Goal: Task Accomplishment & Management: Use online tool/utility

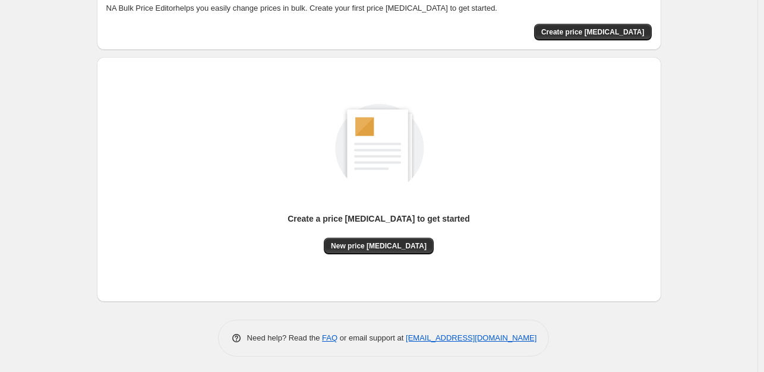
scroll to position [73, 0]
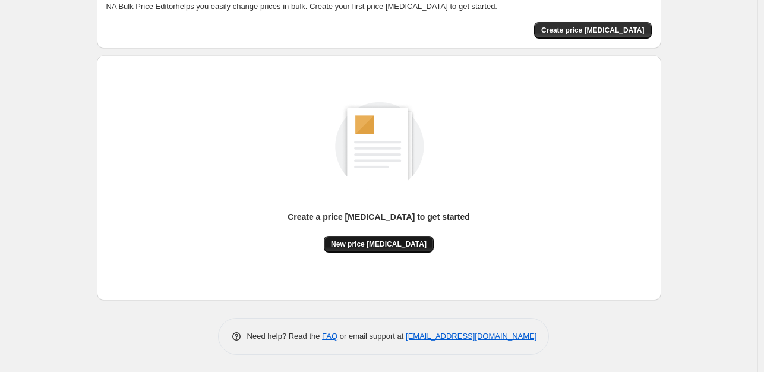
click at [375, 244] on span "New price [MEDICAL_DATA]" at bounding box center [379, 244] width 96 height 10
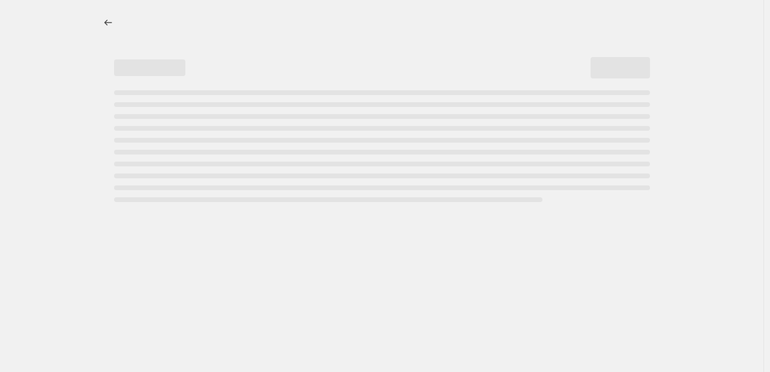
select select "percentage"
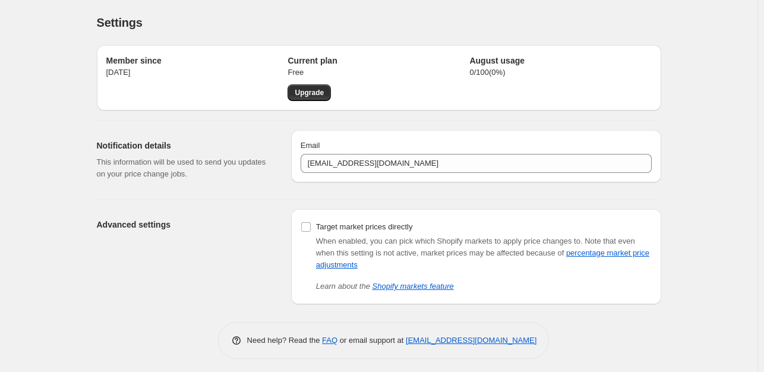
scroll to position [5, 0]
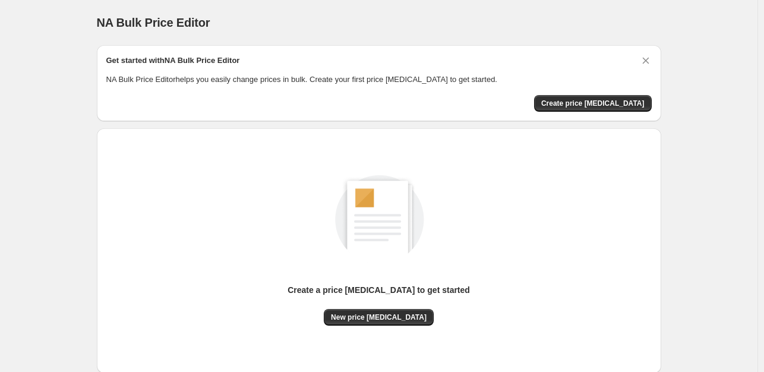
scroll to position [73, 0]
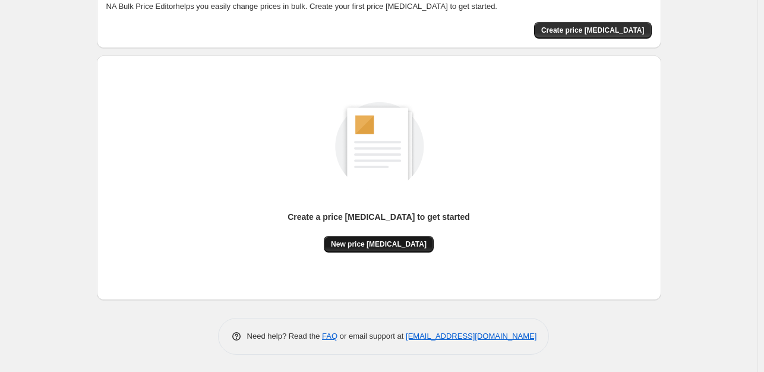
click at [396, 241] on span "New price [MEDICAL_DATA]" at bounding box center [379, 244] width 96 height 10
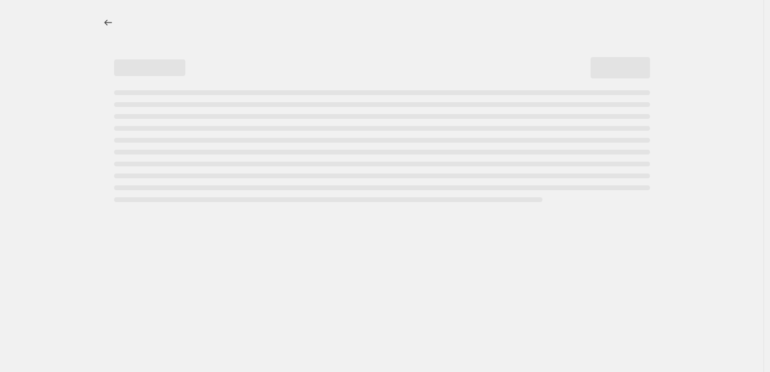
select select "percentage"
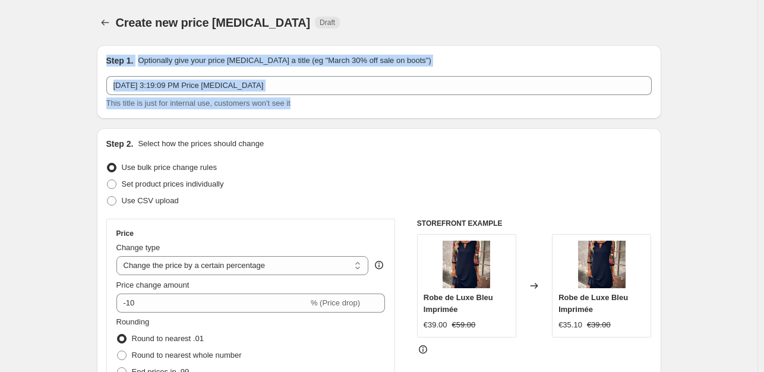
drag, startPoint x: 109, startPoint y: 46, endPoint x: 298, endPoint y: 115, distance: 201.7
click at [298, 115] on div "Step 1. Optionally give your price [MEDICAL_DATA] a title (eg "March 30% off sa…" at bounding box center [379, 82] width 564 height 74
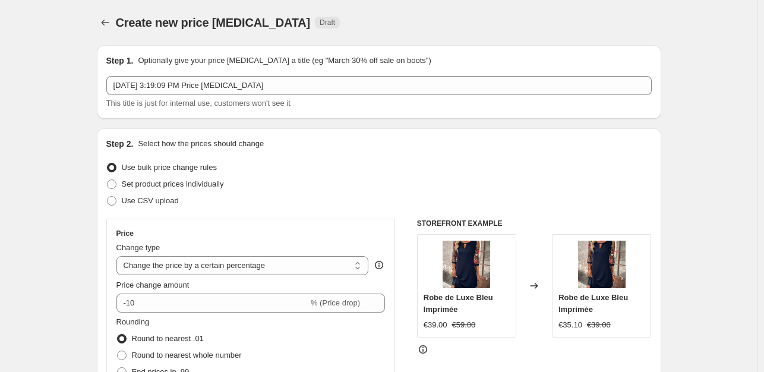
click at [355, 155] on div "Step 2. Select how the prices should change Use bulk price change rules Set pro…" at bounding box center [378, 337] width 545 height 398
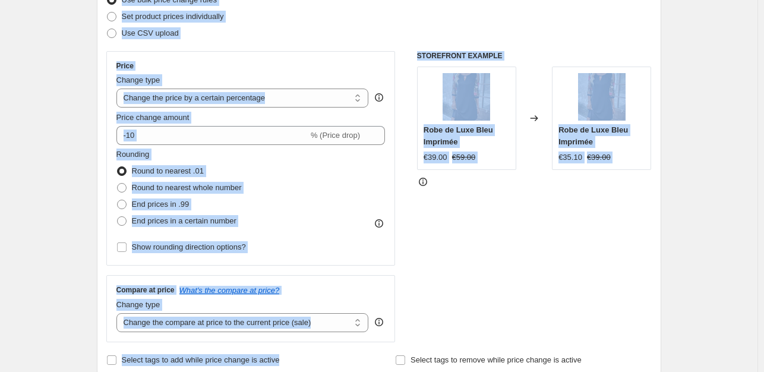
scroll to position [213, 0]
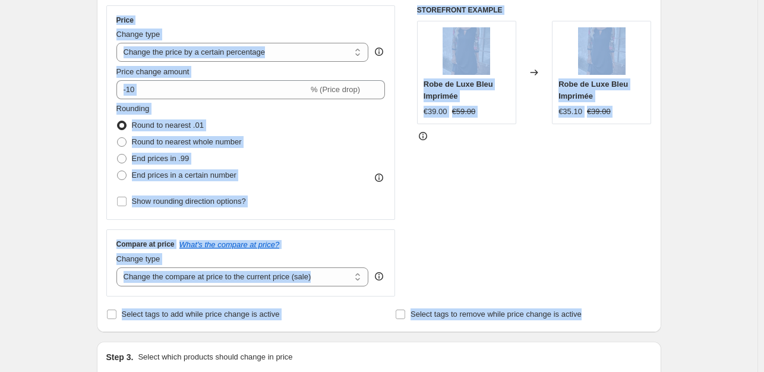
drag, startPoint x: 105, startPoint y: 137, endPoint x: 596, endPoint y: 312, distance: 521.5
click at [596, 312] on div "Step 2. Select how the prices should change Use bulk price change rules Set pro…" at bounding box center [379, 123] width 564 height 417
click at [299, 74] on div "Price change amount" at bounding box center [250, 72] width 269 height 12
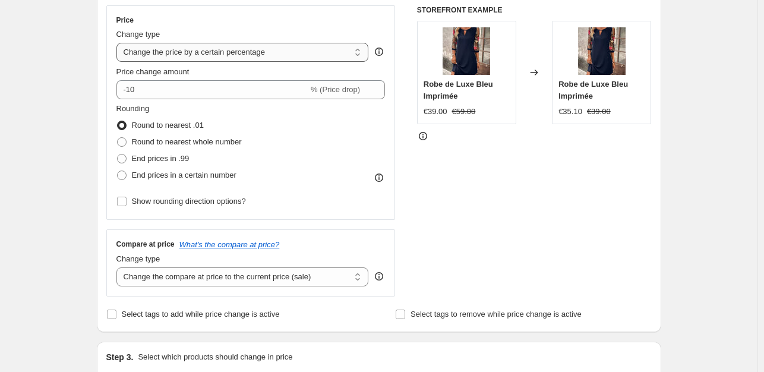
click at [264, 50] on select "Change the price to a certain amount Change the price by a certain amount Chang…" at bounding box center [242, 52] width 253 height 19
drag, startPoint x: 128, startPoint y: 55, endPoint x: 243, endPoint y: 61, distance: 114.8
click at [243, 61] on select "Change the price to a certain amount Change the price by a certain amount Chang…" at bounding box center [242, 52] width 253 height 19
click at [294, 43] on select "Change the price to a certain amount Change the price by a certain amount Chang…" at bounding box center [242, 52] width 253 height 19
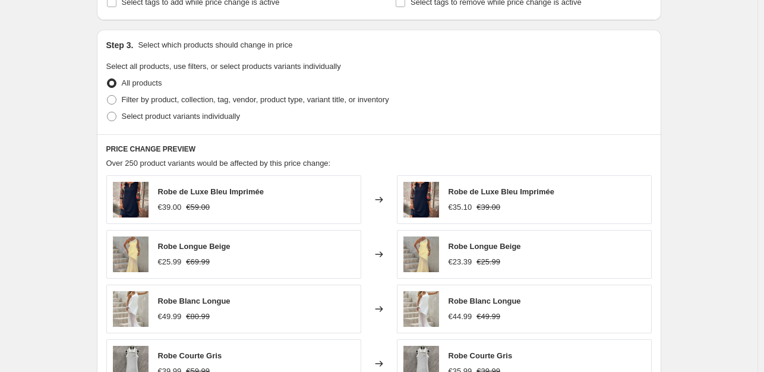
scroll to position [519, 0]
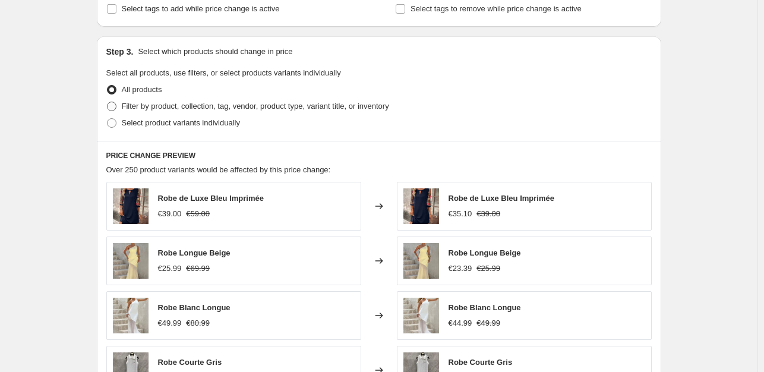
click at [254, 106] on span "Filter by product, collection, tag, vendor, product type, variant title, or inv…" at bounding box center [255, 106] width 267 height 9
click at [108, 102] on input "Filter by product, collection, tag, vendor, product type, variant title, or inv…" at bounding box center [107, 102] width 1 height 1
radio input "true"
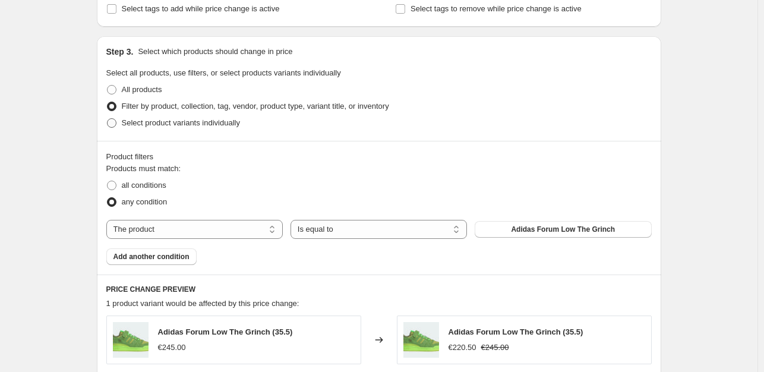
click at [169, 124] on span "Select product variants individually" at bounding box center [181, 122] width 118 height 9
click at [108, 119] on input "Select product variants individually" at bounding box center [107, 118] width 1 height 1
radio input "true"
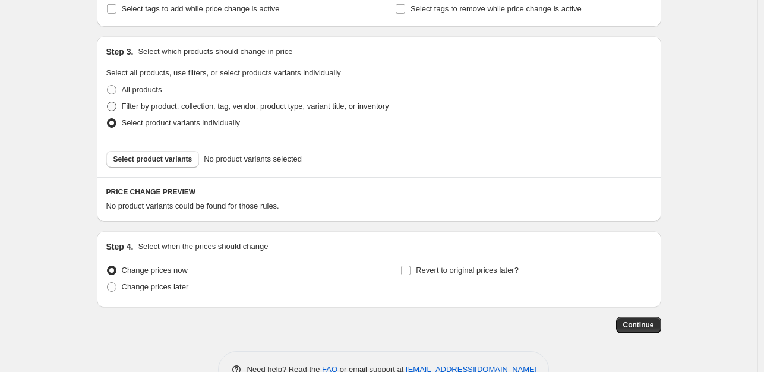
click at [208, 103] on span "Filter by product, collection, tag, vendor, product type, variant title, or inv…" at bounding box center [255, 106] width 267 height 9
click at [108, 102] on input "Filter by product, collection, tag, vendor, product type, variant title, or inv…" at bounding box center [107, 102] width 1 height 1
radio input "true"
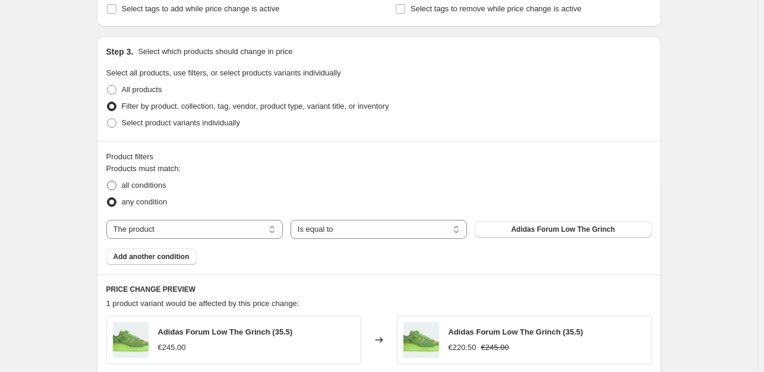
click at [135, 184] on span "all conditions" at bounding box center [144, 185] width 45 height 9
click at [108, 181] on input "all conditions" at bounding box center [107, 181] width 1 height 1
radio input "true"
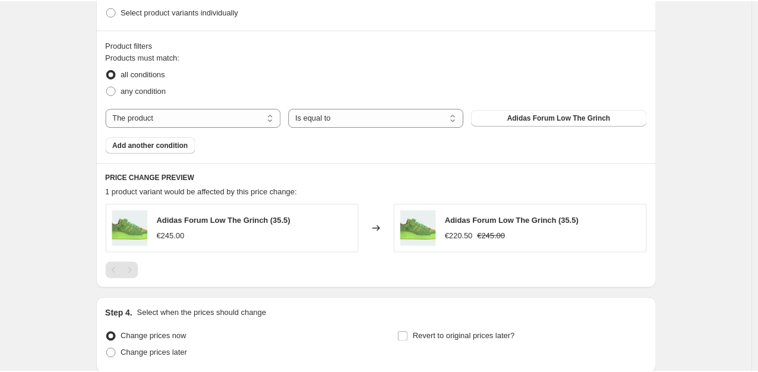
scroll to position [639, 0]
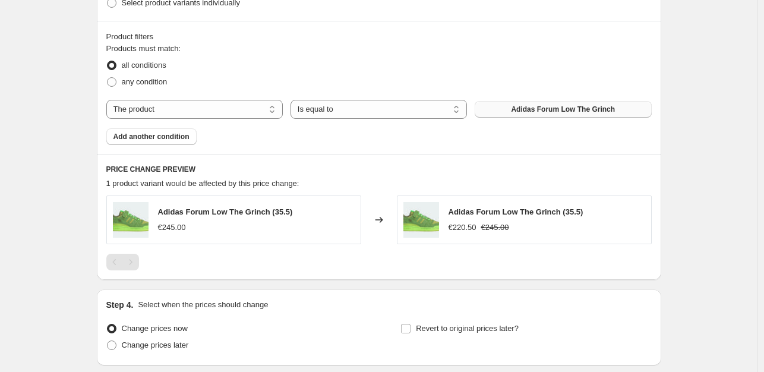
click at [531, 112] on span "Adidas Forum Low The Grinch" at bounding box center [563, 110] width 104 height 10
